Goal: Transaction & Acquisition: Purchase product/service

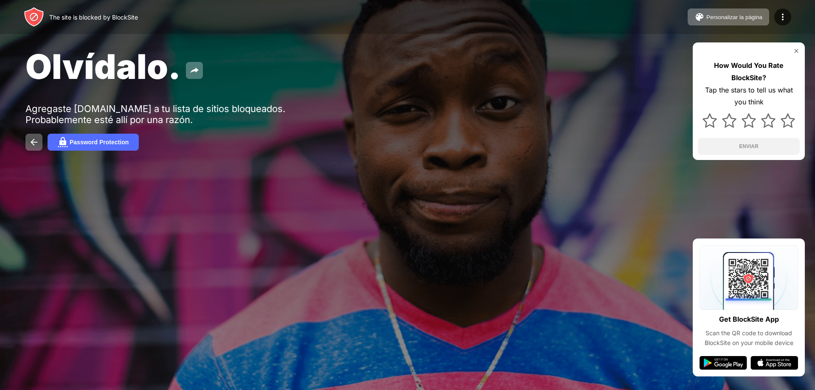
click at [180, 134] on div "Password Protection" at bounding box center [407, 142] width 764 height 17
drag, startPoint x: 69, startPoint y: 141, endPoint x: 74, endPoint y: 158, distance: 18.6
click at [73, 157] on div "Olvídalo. Agregaste roblox.com a tu lista de sitios bloqueados. Probablemente e…" at bounding box center [407, 98] width 815 height 197
click at [71, 142] on div "Password Protection" at bounding box center [99, 142] width 59 height 7
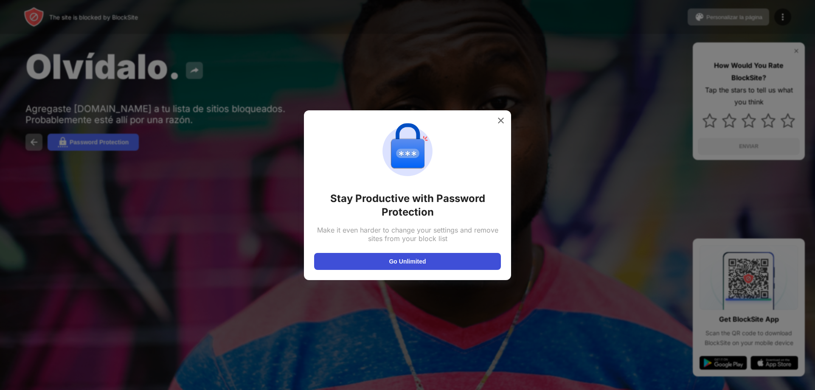
click at [401, 258] on button "Go Unlimited" at bounding box center [407, 261] width 187 height 17
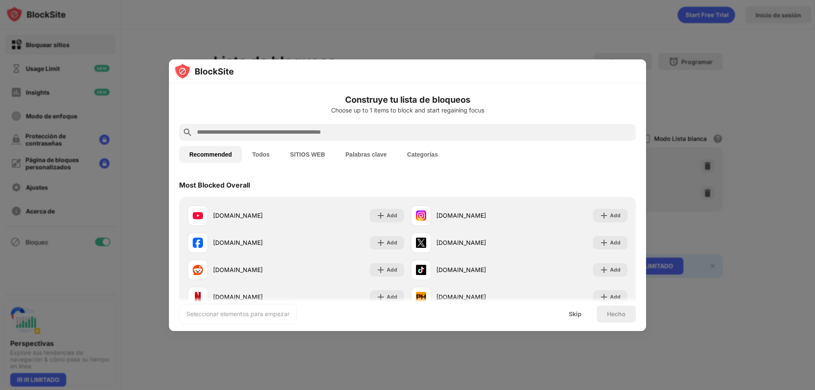
click at [307, 158] on button "SITIOS WEB" at bounding box center [307, 154] width 55 height 17
click at [353, 149] on button "Palabras clave" at bounding box center [367, 153] width 62 height 17
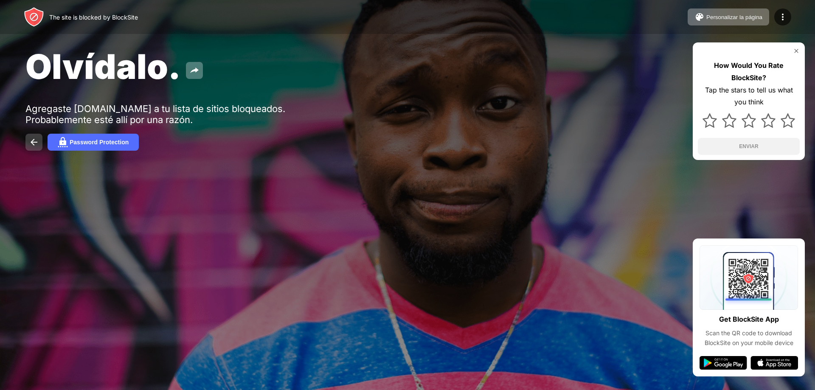
click at [32, 143] on img at bounding box center [34, 142] width 10 height 10
